Goal: Information Seeking & Learning: Learn about a topic

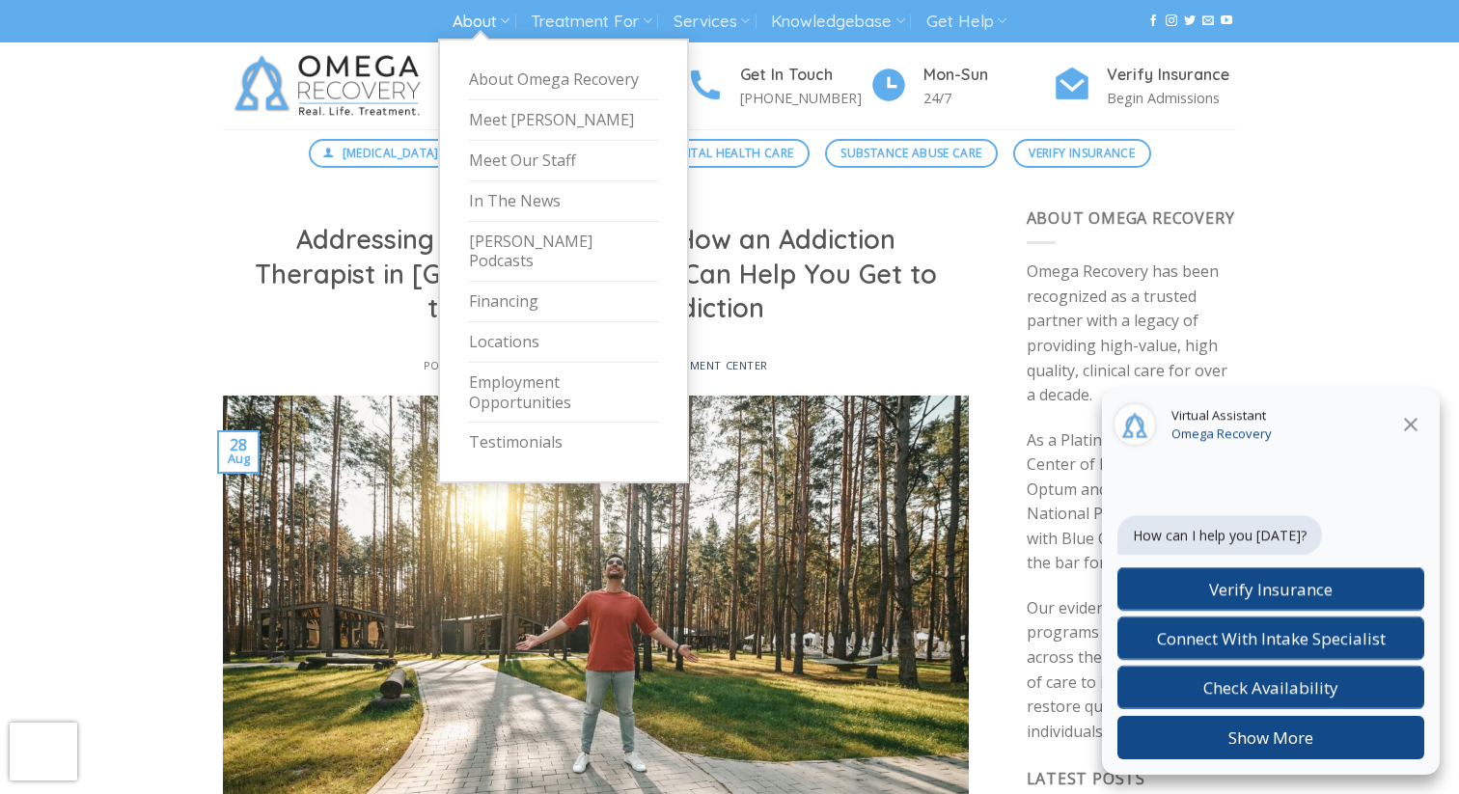
click at [486, 24] on link "About" at bounding box center [481, 22] width 57 height 36
click at [503, 123] on link "Meet [PERSON_NAME]" at bounding box center [563, 120] width 189 height 41
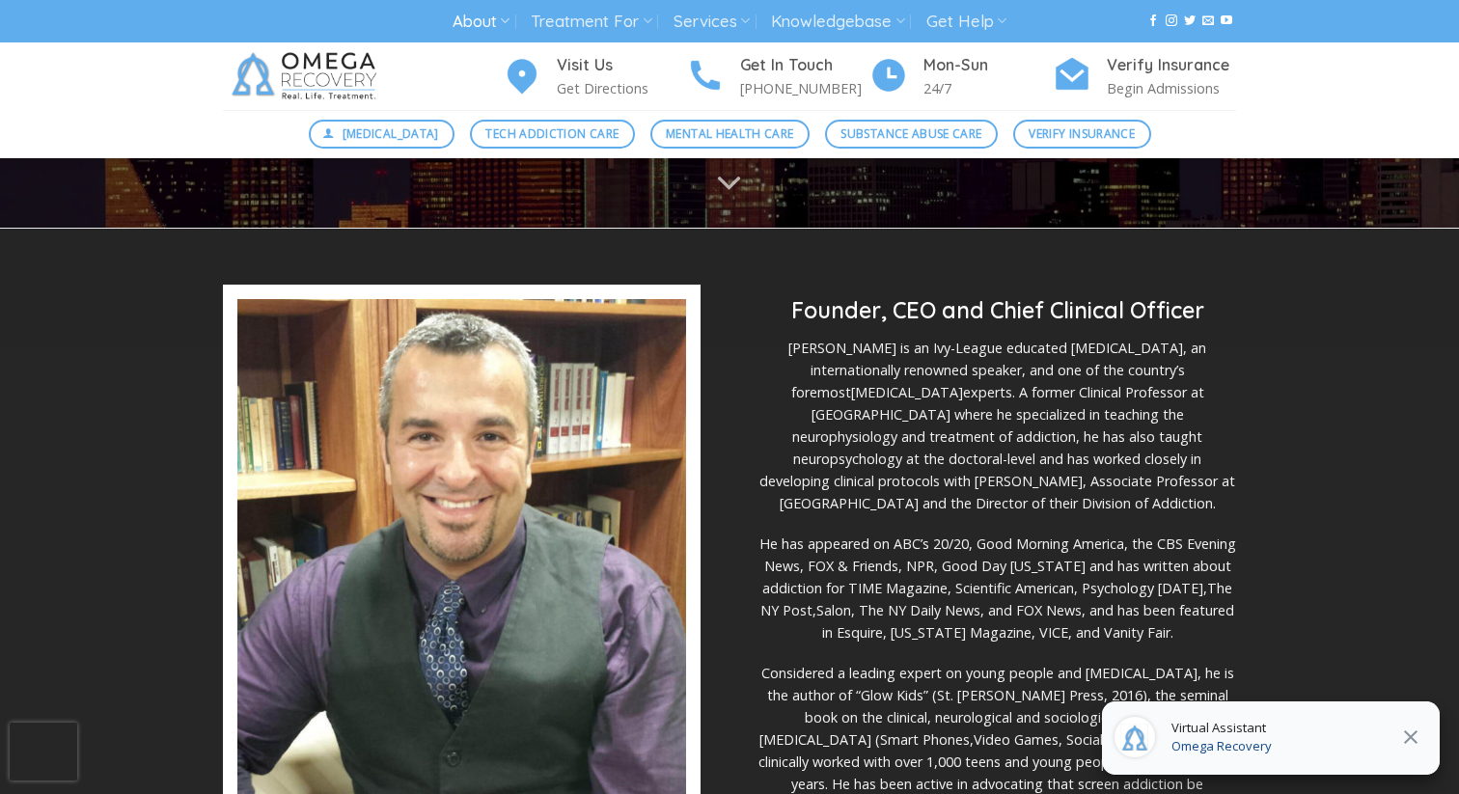
scroll to position [394, 0]
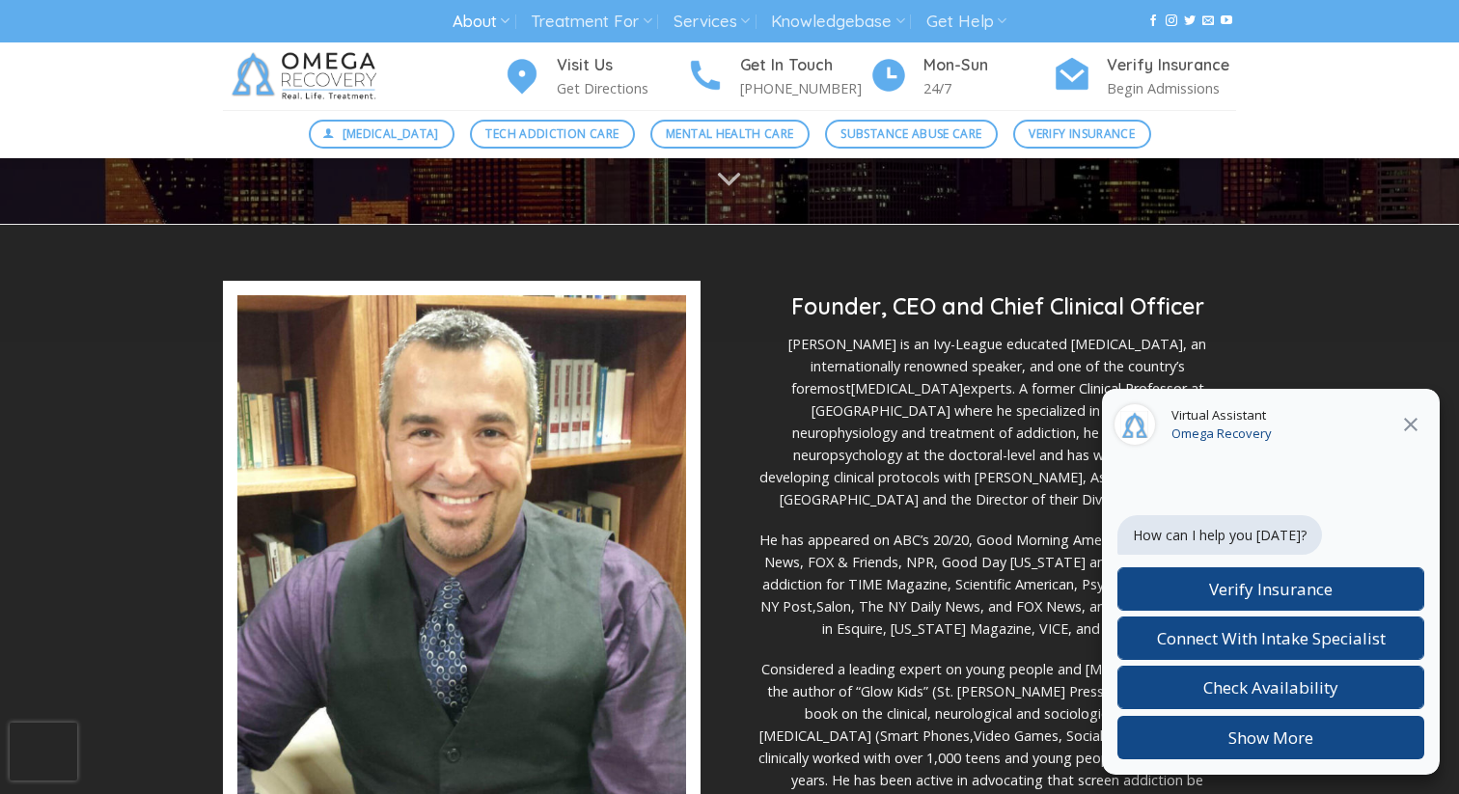
click at [1413, 427] on icon "Close" at bounding box center [1411, 425] width 14 height 14
